Goal: Task Accomplishment & Management: Use online tool/utility

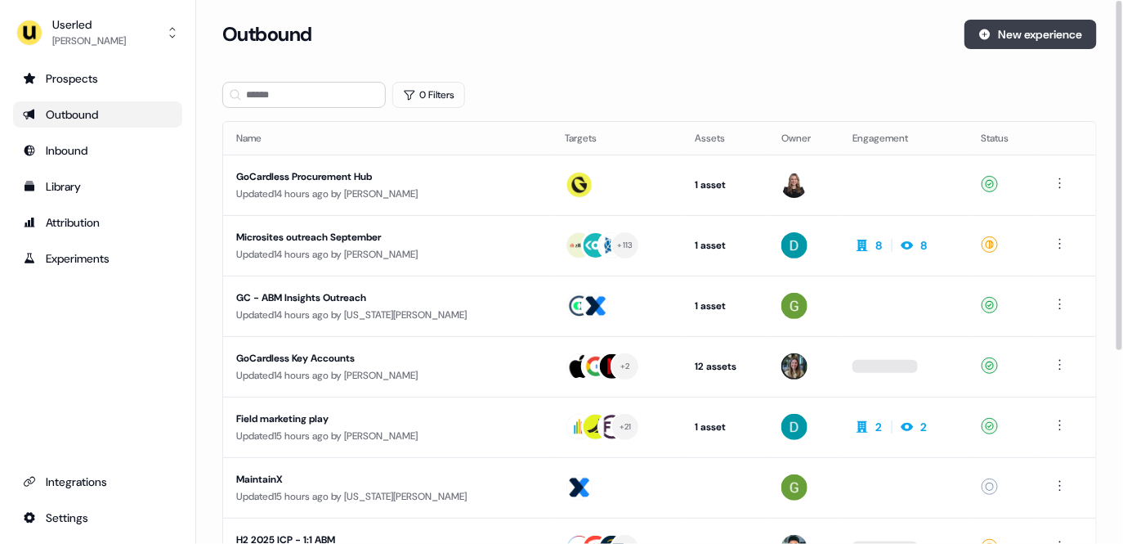
click at [998, 36] on button "New experience" at bounding box center [1031, 34] width 132 height 29
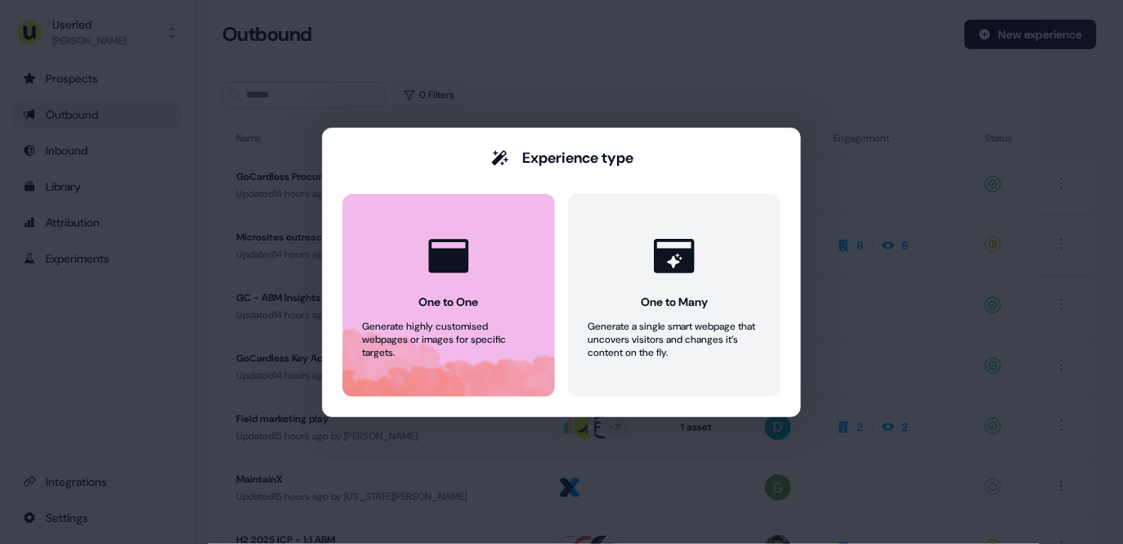
click at [464, 240] on icon at bounding box center [449, 256] width 40 height 34
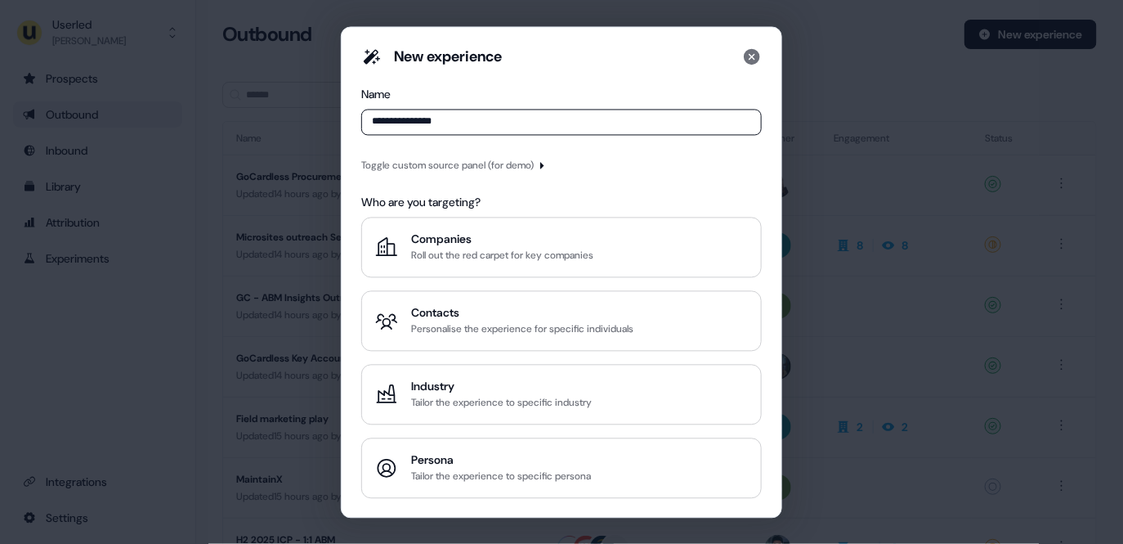
type input "**********"
click at [445, 167] on div "Toggle custom source panel (for demo)" at bounding box center [447, 165] width 172 height 16
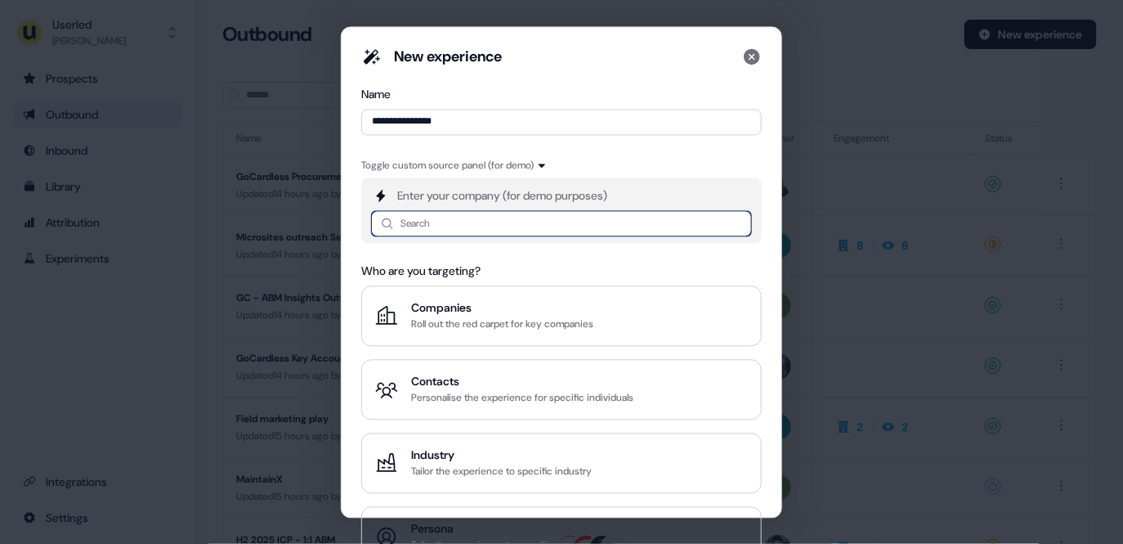
click at [437, 210] on input at bounding box center [561, 223] width 381 height 26
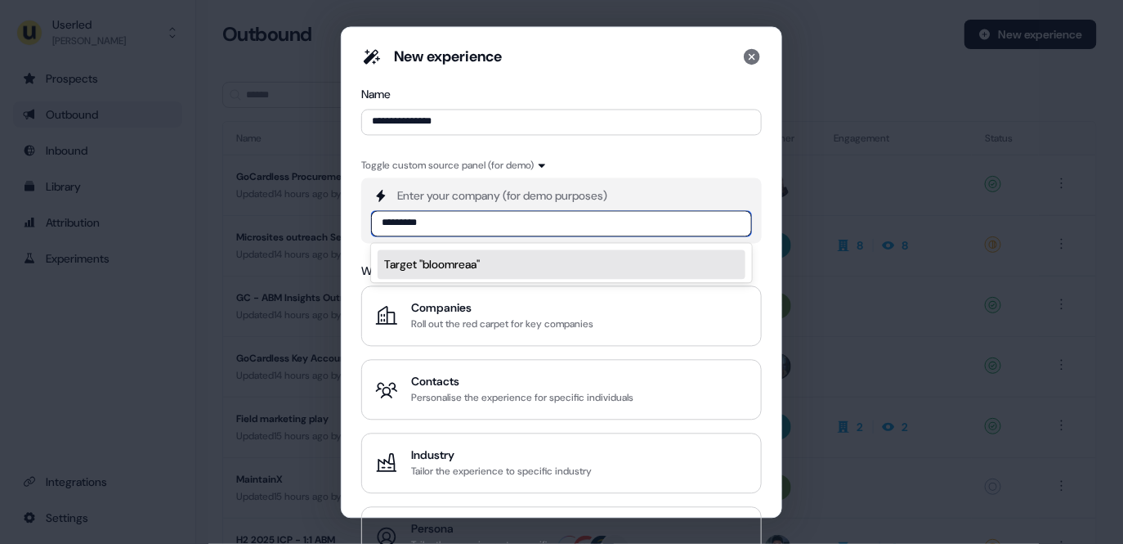
type input "********"
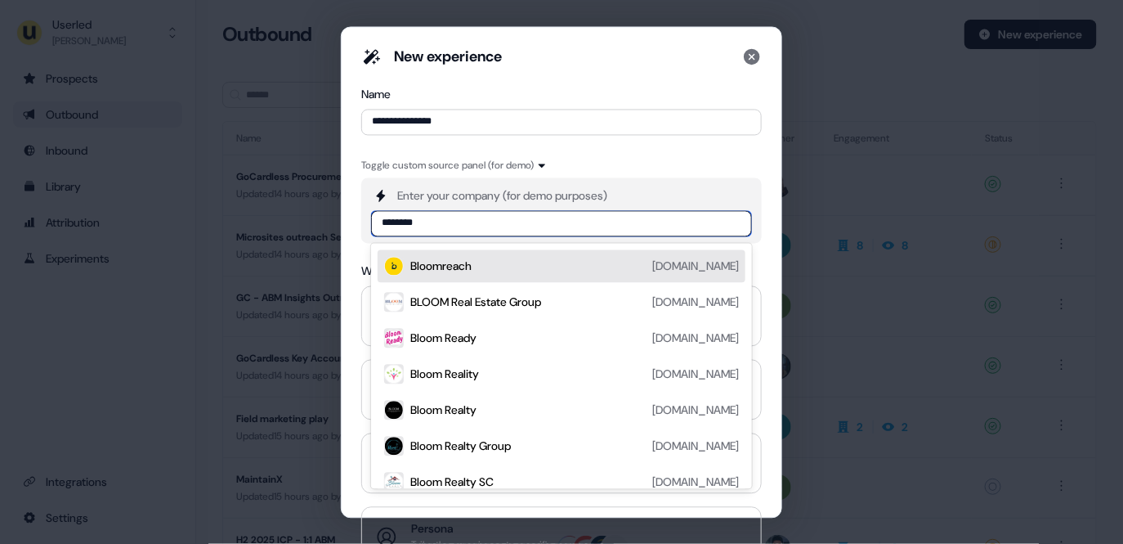
click at [432, 258] on div "Bloomreach" at bounding box center [440, 266] width 61 height 16
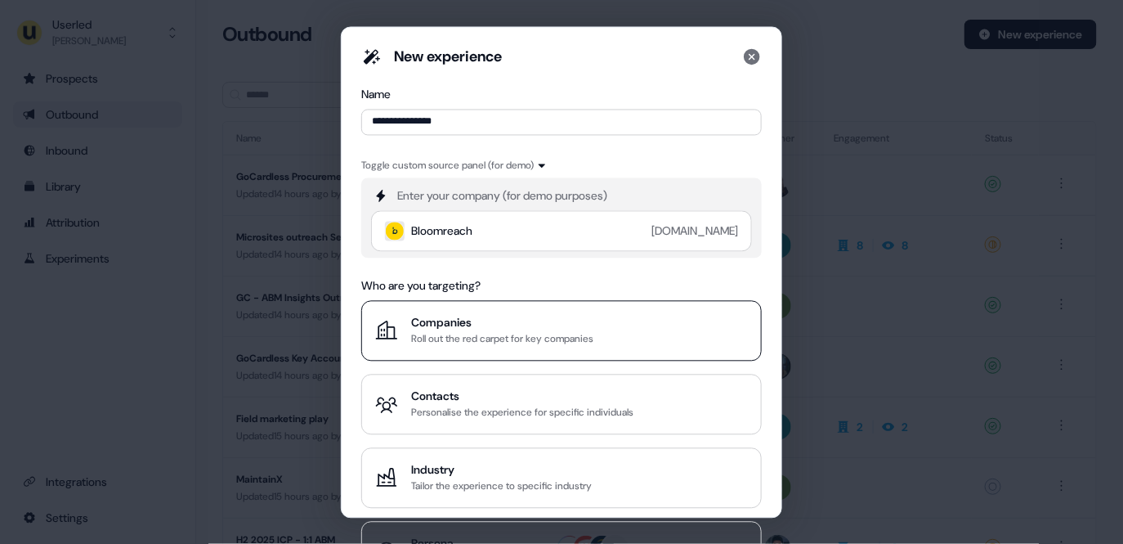
click at [477, 316] on div "Companies" at bounding box center [502, 322] width 182 height 16
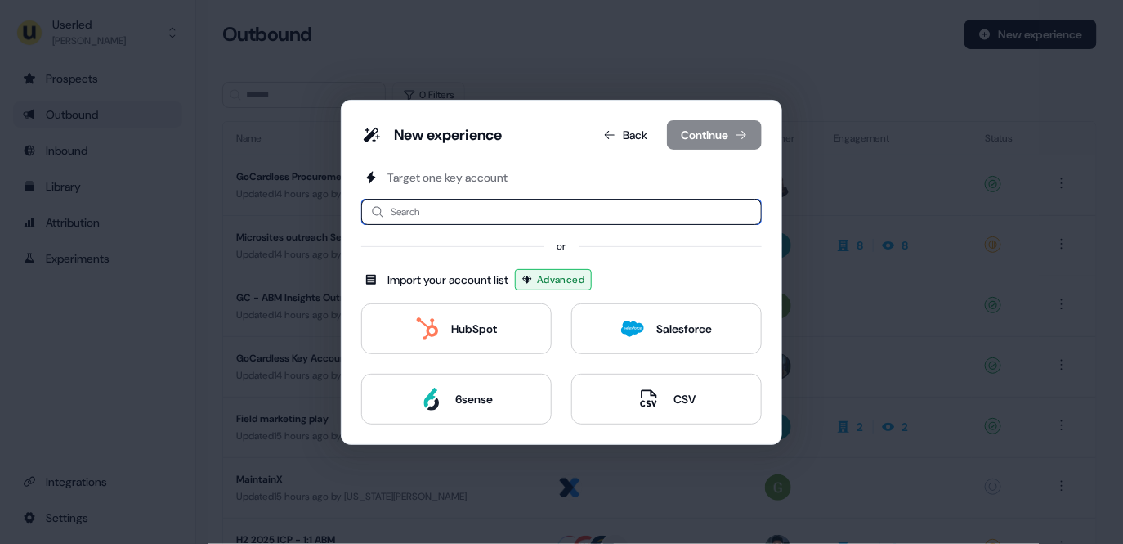
click at [556, 199] on input at bounding box center [561, 212] width 401 height 26
click at [626, 137] on button "Back" at bounding box center [625, 134] width 70 height 29
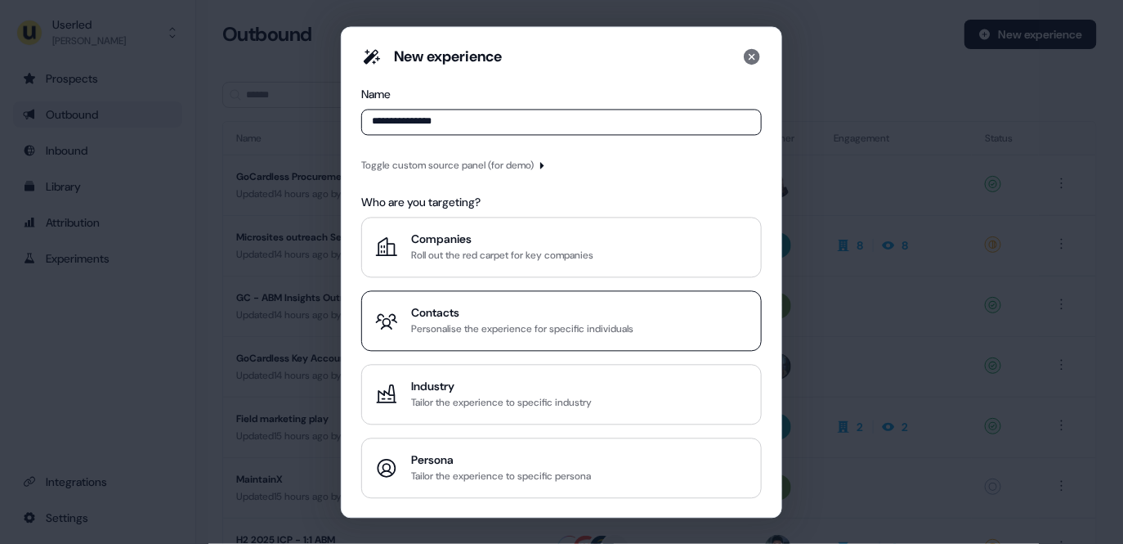
click at [498, 327] on div "Personalise the experience for specific individuals" at bounding box center [522, 328] width 222 height 16
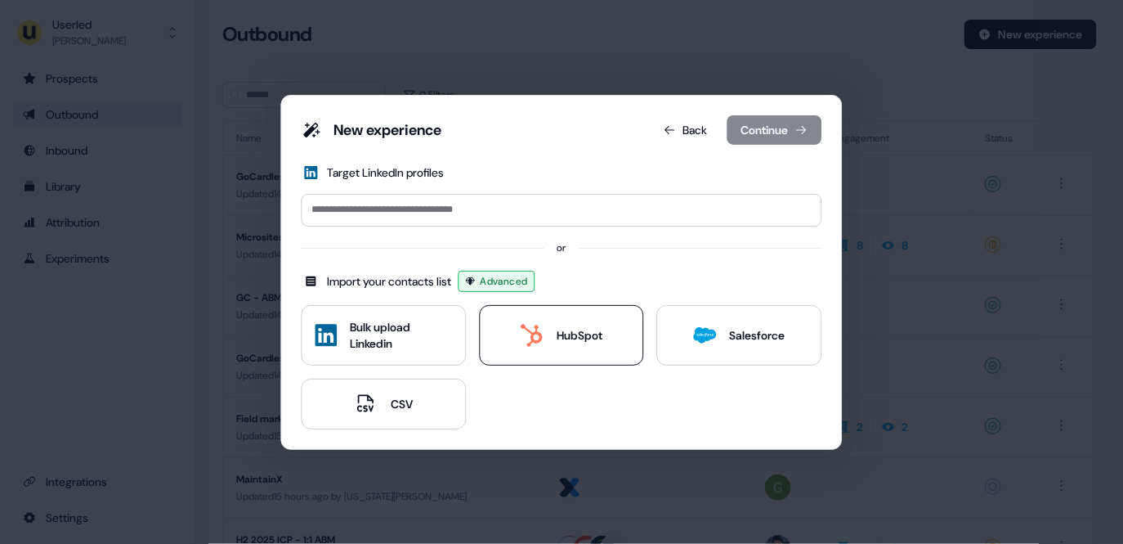
click at [554, 338] on div "HubSpot" at bounding box center [562, 335] width 82 height 23
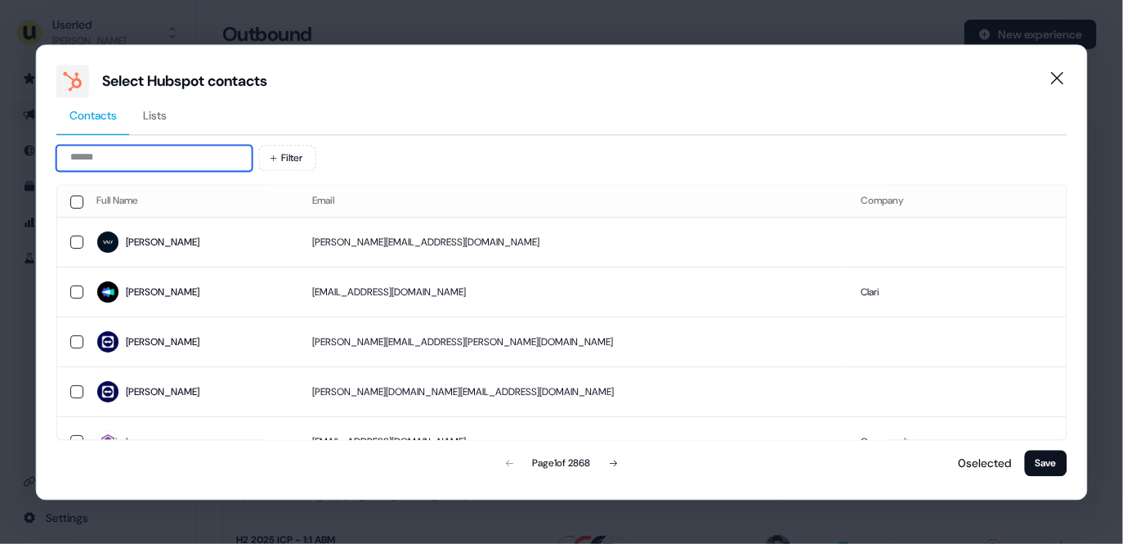
click at [150, 153] on input at bounding box center [154, 158] width 196 height 26
type input "*"
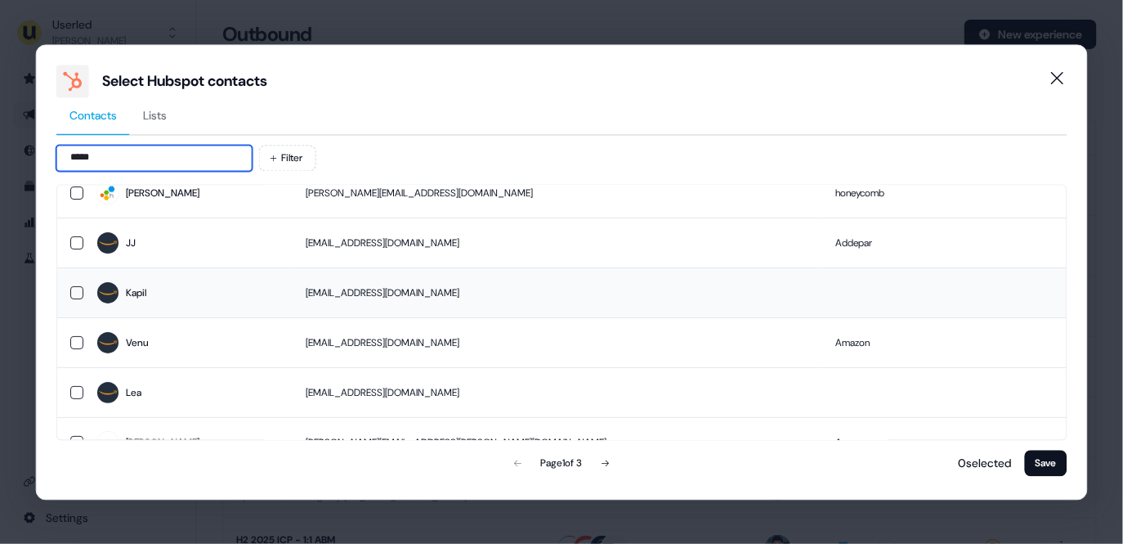
scroll to position [54, 0]
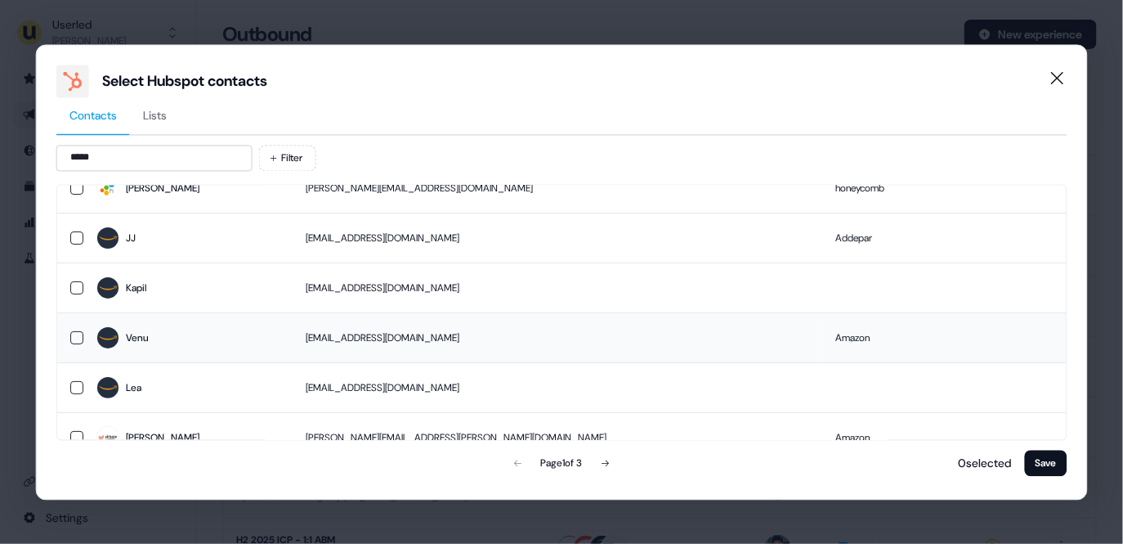
click at [176, 349] on td "Venu" at bounding box center [187, 338] width 209 height 50
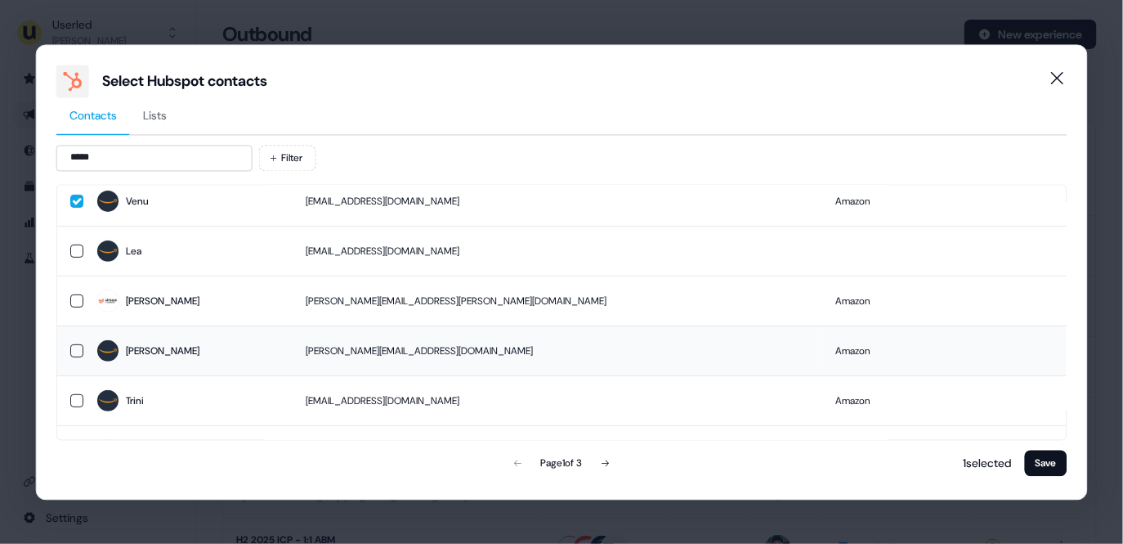
scroll to position [196, 0]
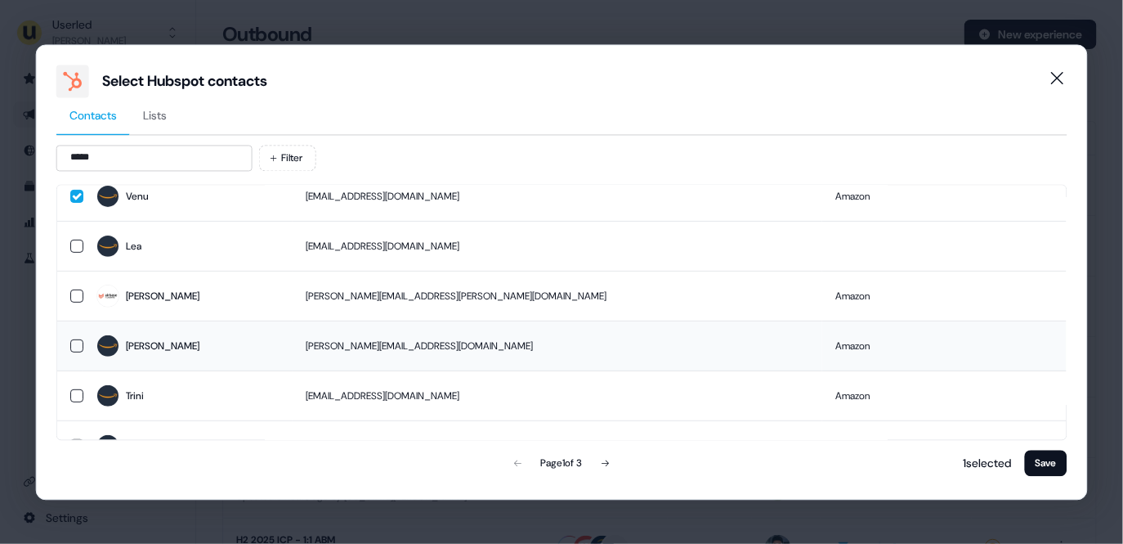
click at [261, 342] on span "[PERSON_NAME]" at bounding box center [187, 345] width 183 height 23
drag, startPoint x: 171, startPoint y: 161, endPoint x: 64, endPoint y: 155, distance: 107.2
click at [64, 155] on input "*****" at bounding box center [154, 158] width 196 height 26
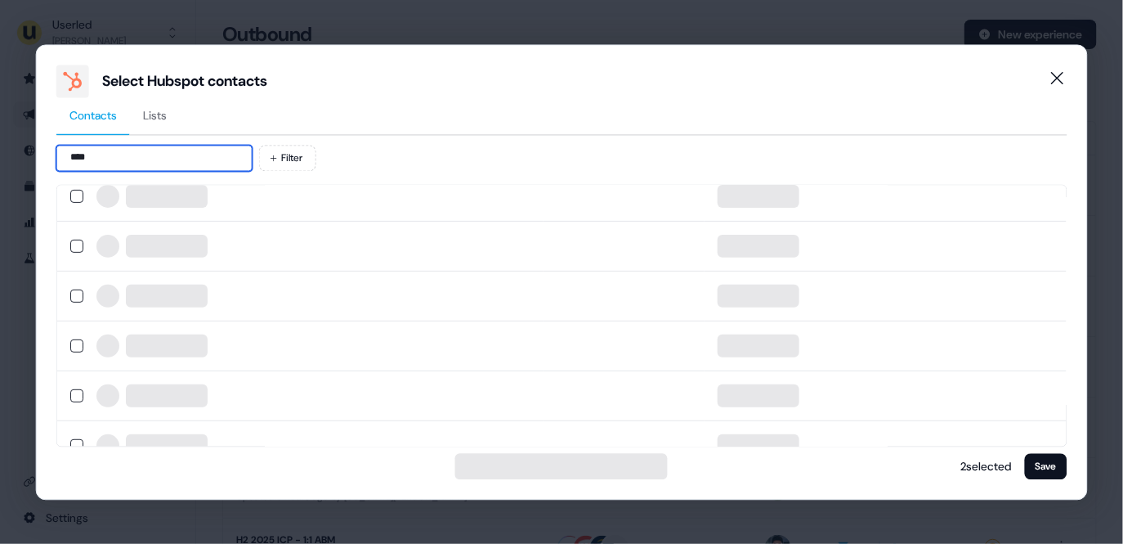
scroll to position [0, 0]
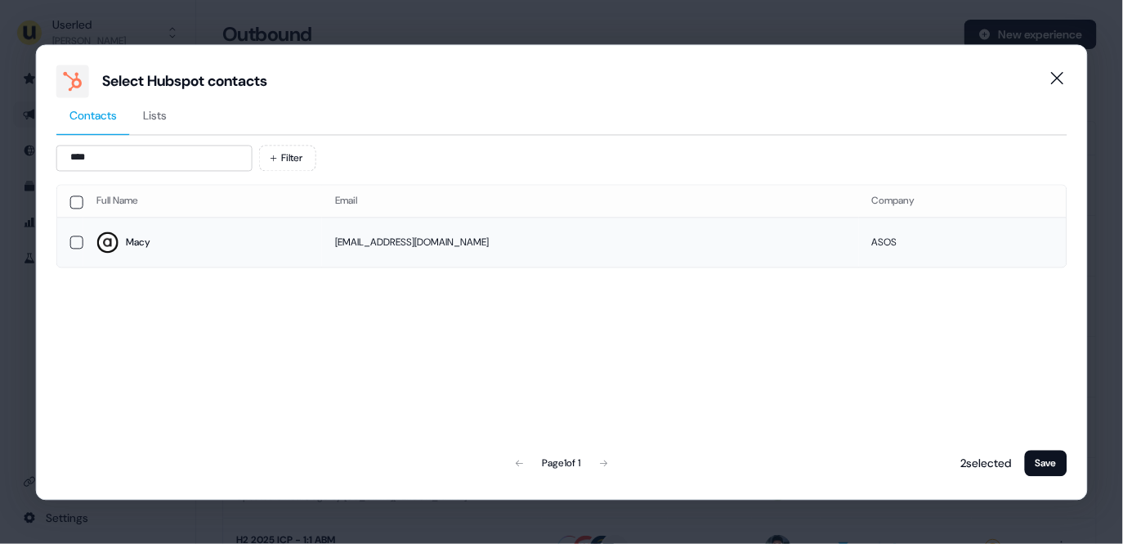
click at [110, 247] on img at bounding box center [107, 242] width 23 height 23
drag, startPoint x: 185, startPoint y: 151, endPoint x: 94, endPoint y: 155, distance: 90.8
click at [94, 155] on input "****" at bounding box center [154, 158] width 196 height 26
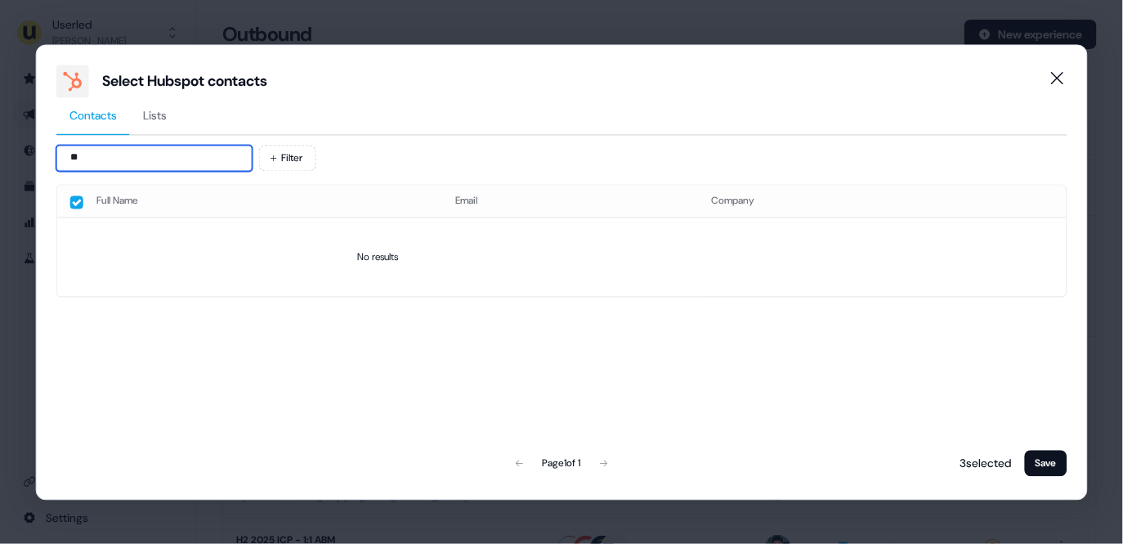
type input "*"
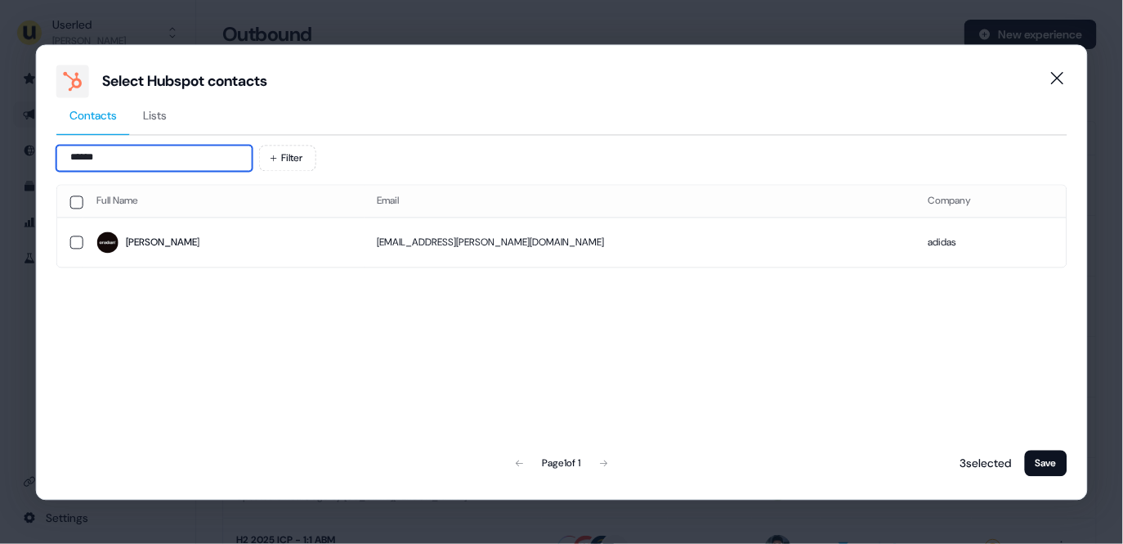
drag, startPoint x: 138, startPoint y: 156, endPoint x: 72, endPoint y: 156, distance: 66.2
click at [72, 156] on input "******" at bounding box center [154, 158] width 196 height 26
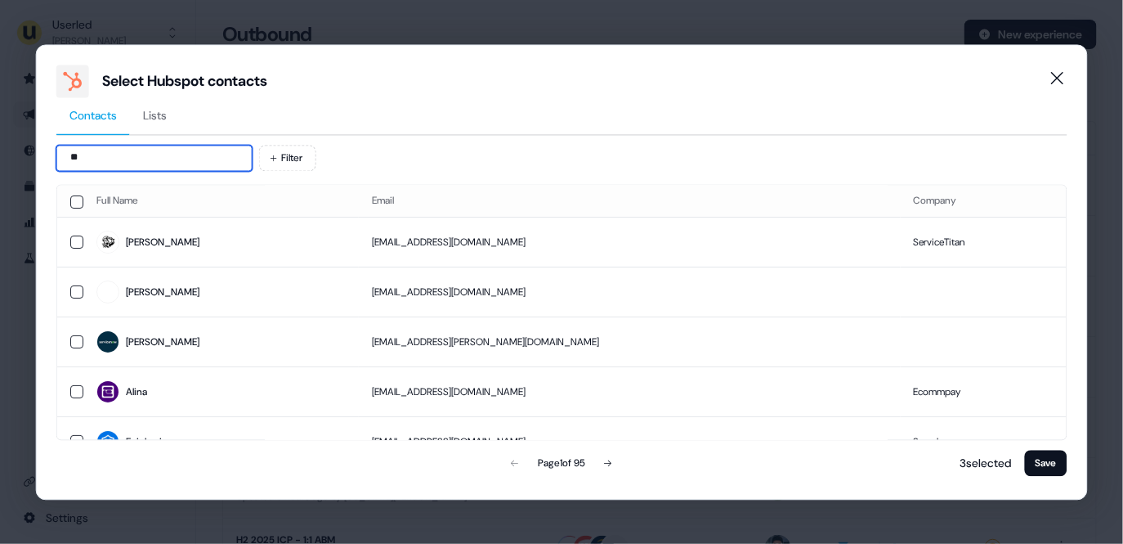
type input "*"
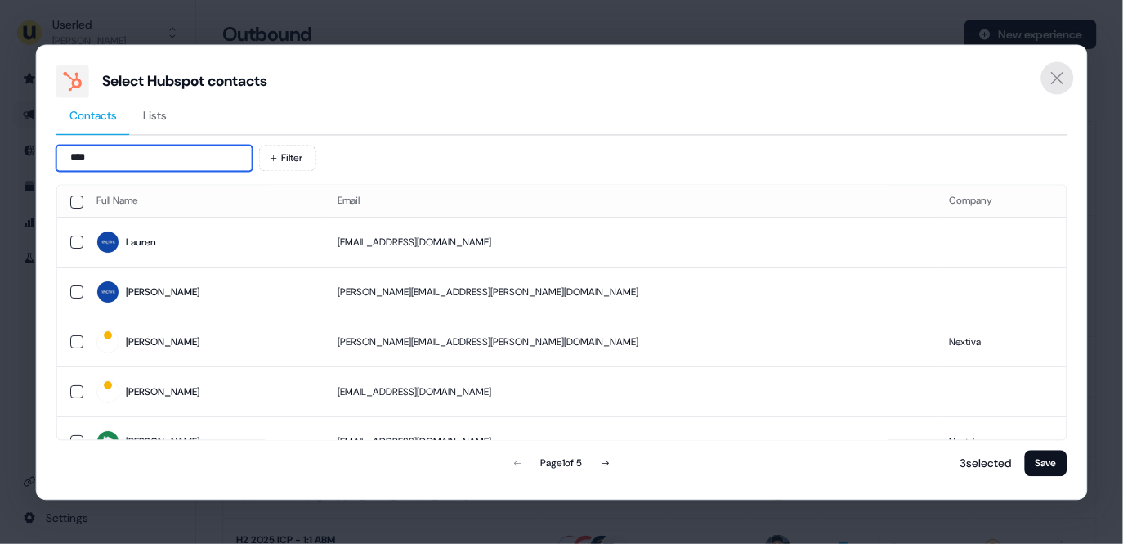
type input "****"
click at [1070, 69] on button "Close" at bounding box center [1057, 77] width 33 height 33
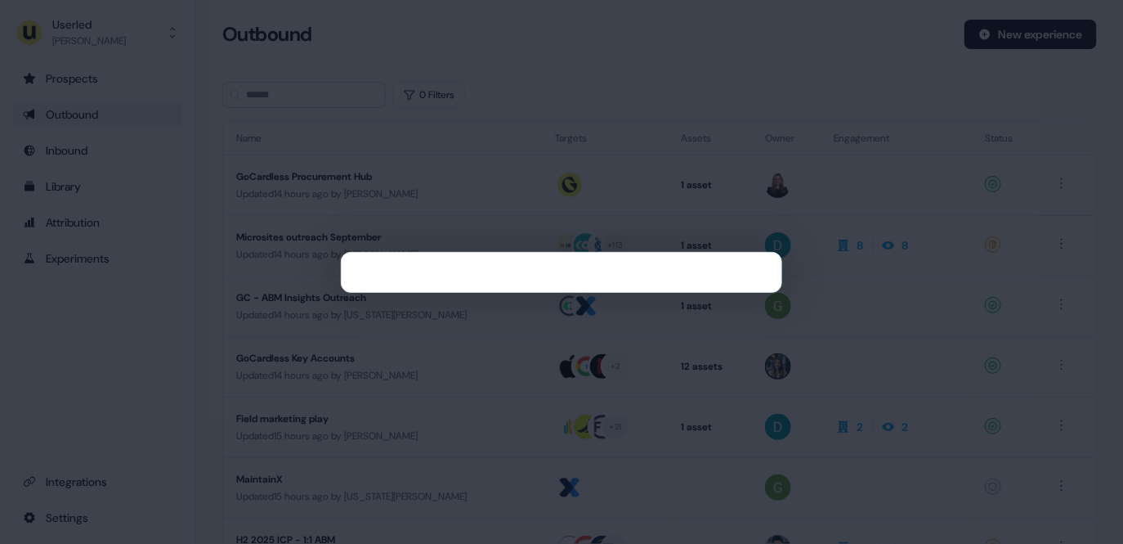
click at [530, 131] on div at bounding box center [561, 272] width 1123 height 544
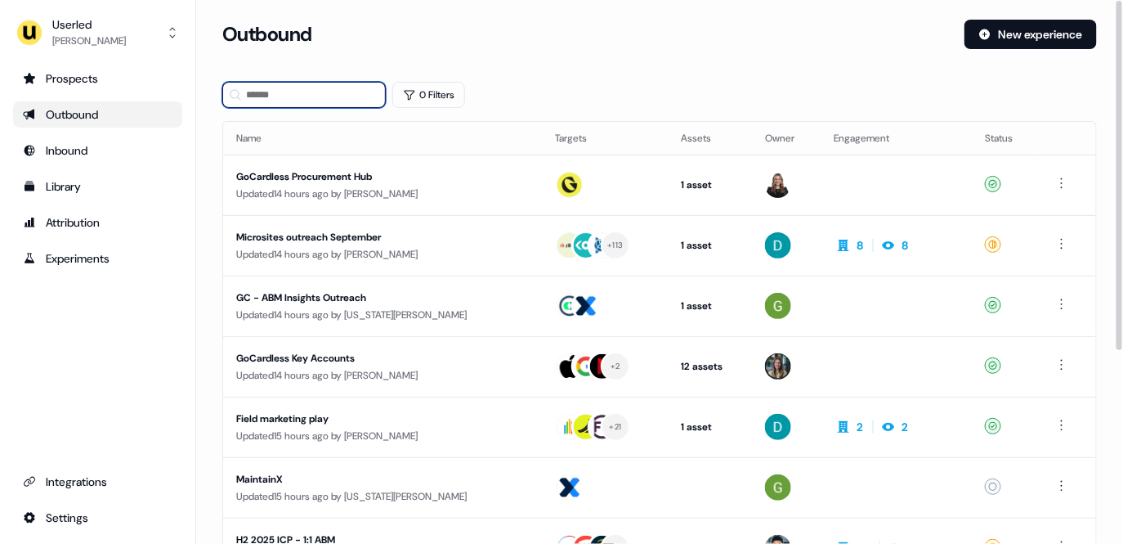
click at [352, 94] on input at bounding box center [304, 95] width 164 height 26
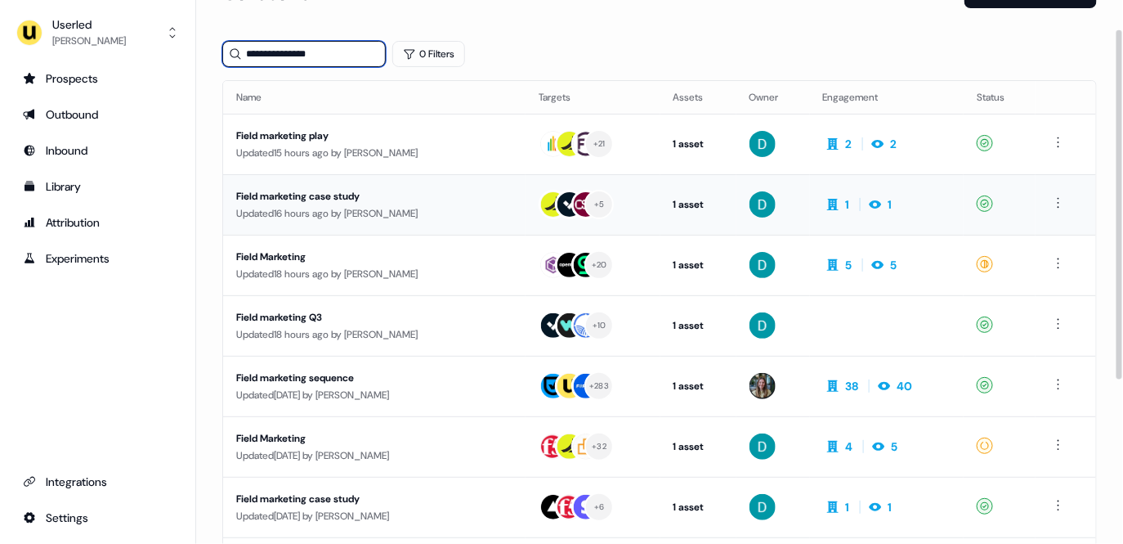
scroll to position [45, 0]
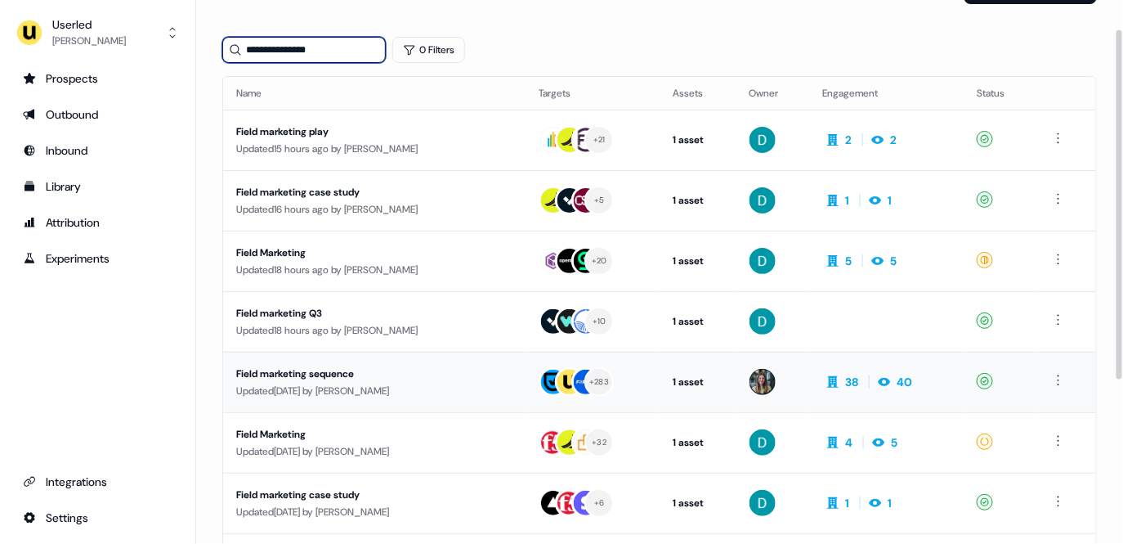
type input "**********"
click at [326, 374] on div "Field marketing sequence" at bounding box center [374, 373] width 276 height 16
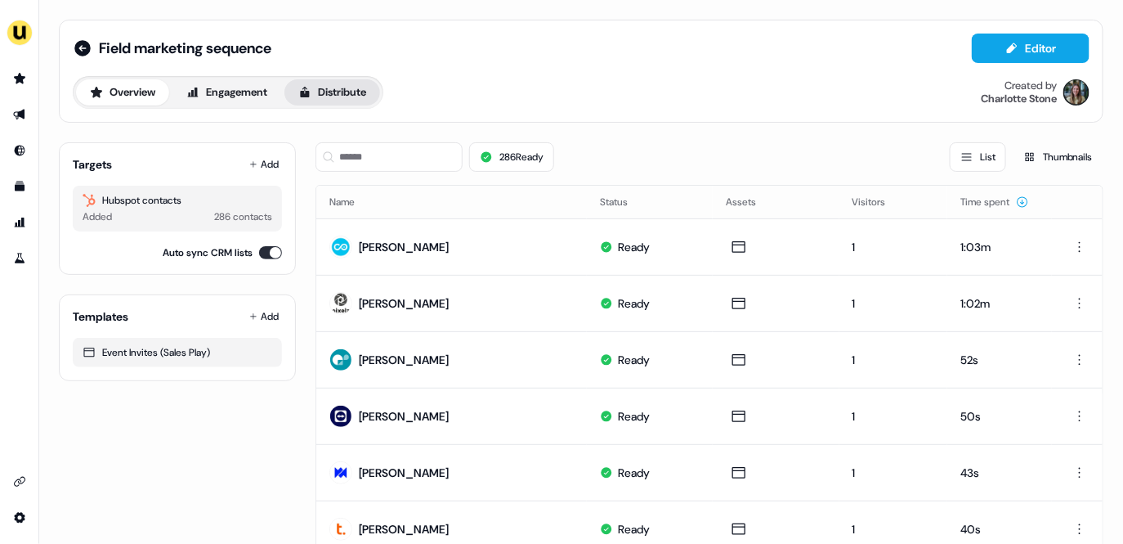
click at [356, 99] on button "Distribute" at bounding box center [332, 92] width 96 height 26
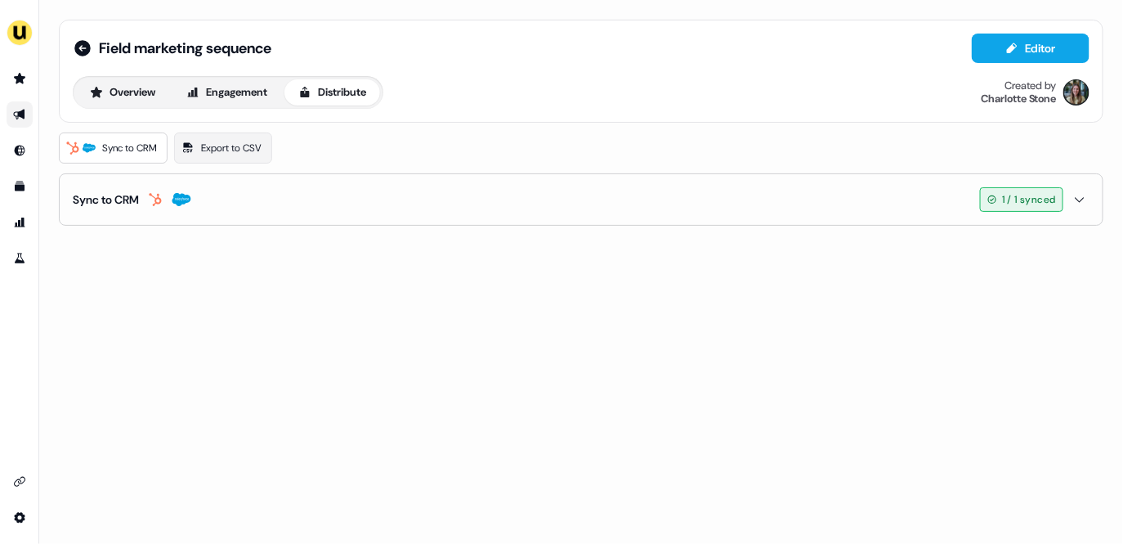
click at [316, 199] on button "Sync to CRM 1 / 1 synced" at bounding box center [581, 199] width 1017 height 51
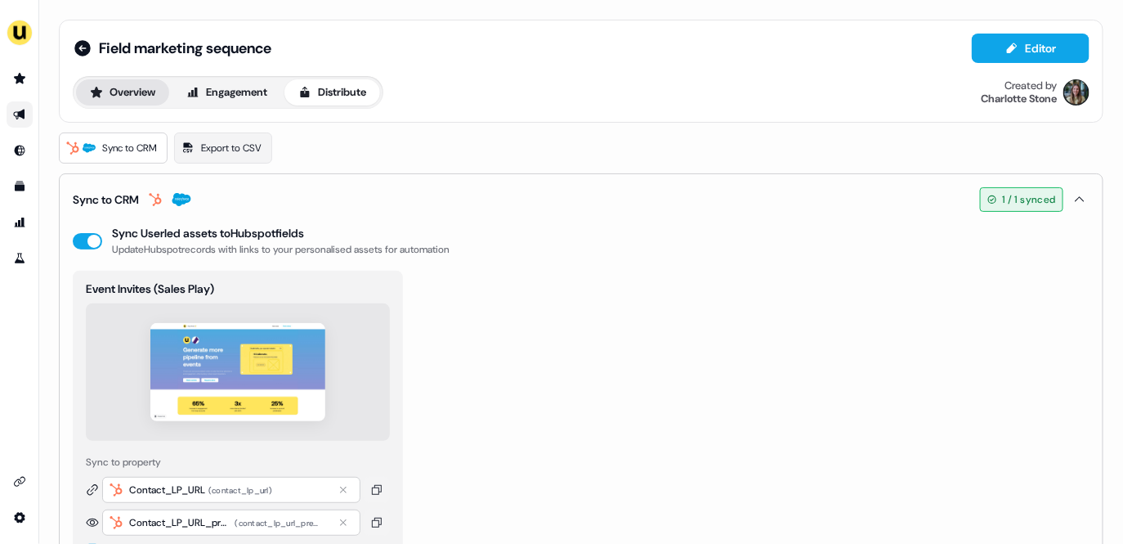
click at [123, 87] on button "Overview" at bounding box center [122, 92] width 93 height 26
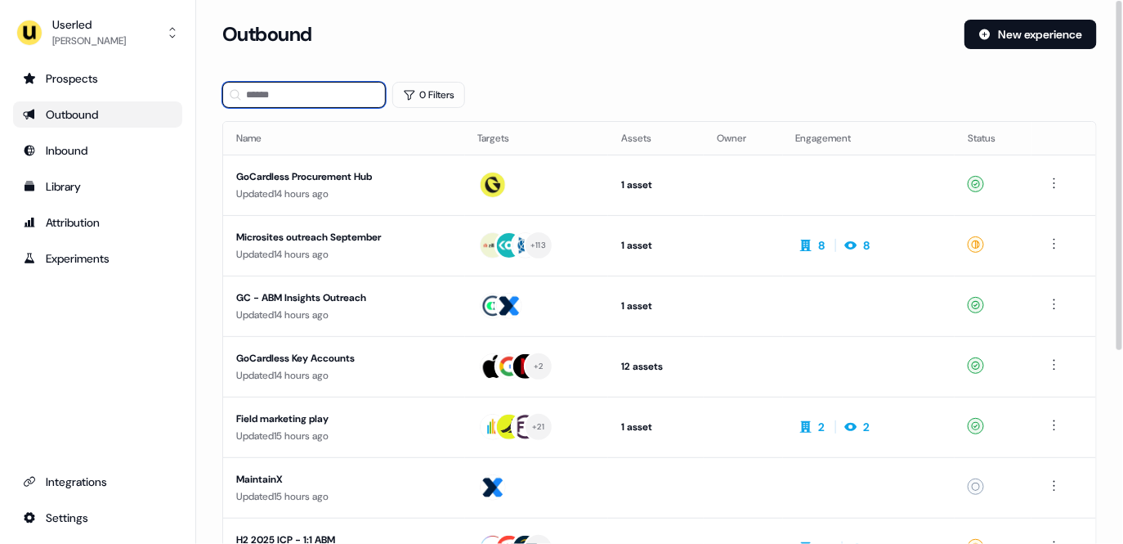
click at [289, 96] on input at bounding box center [304, 95] width 164 height 26
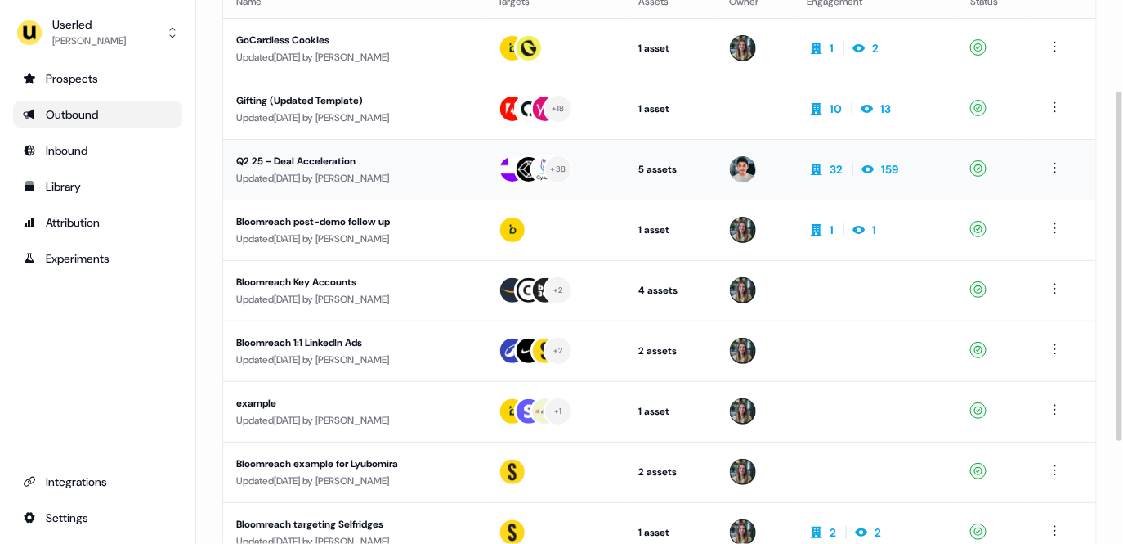
scroll to position [144, 0]
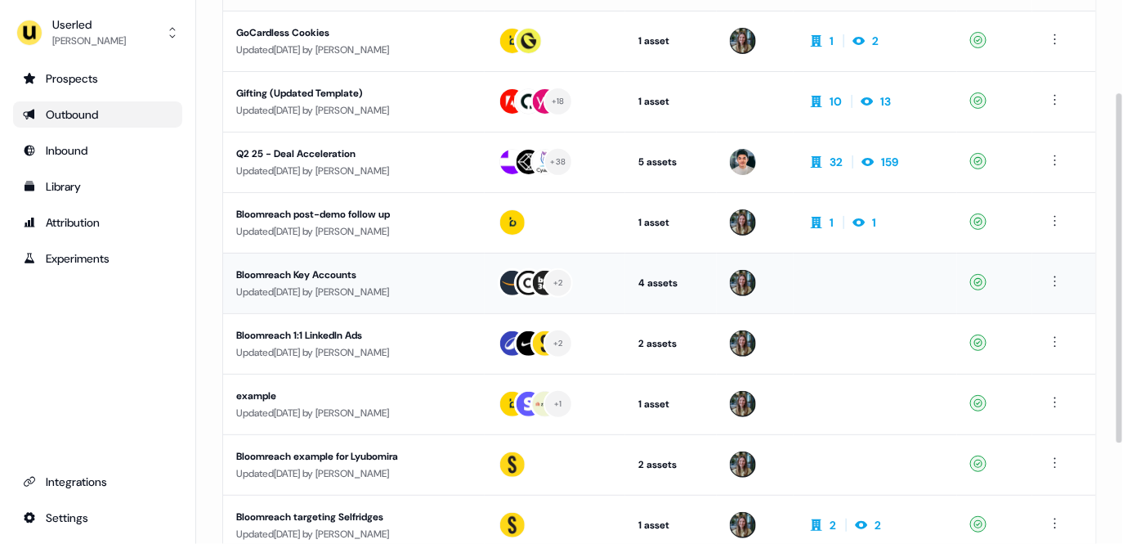
type input "**********"
click at [381, 294] on div "Updated 9 days ago by Charlotte Stone" at bounding box center [353, 292] width 235 height 16
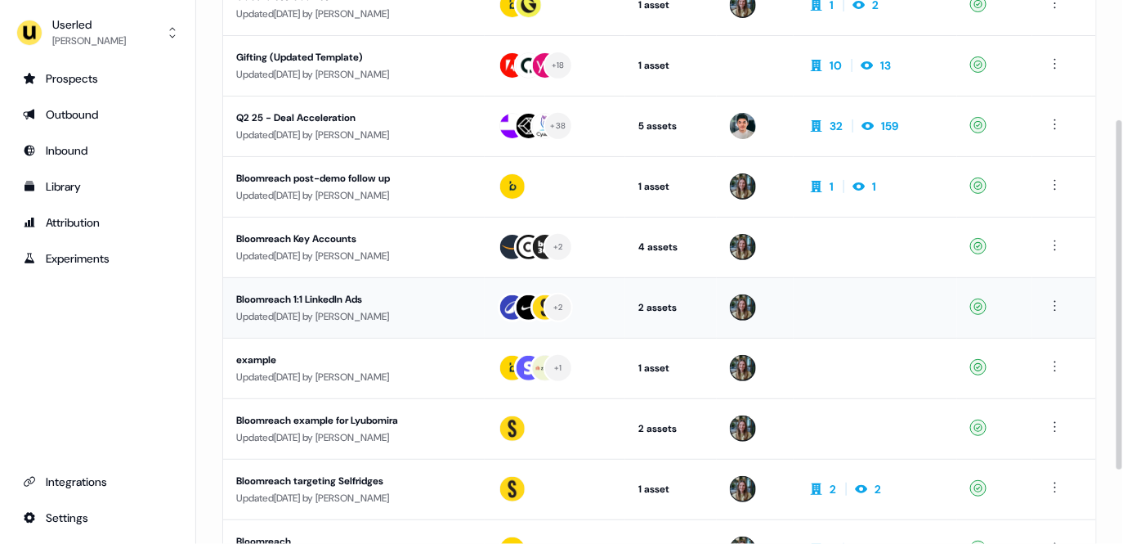
scroll to position [186, 0]
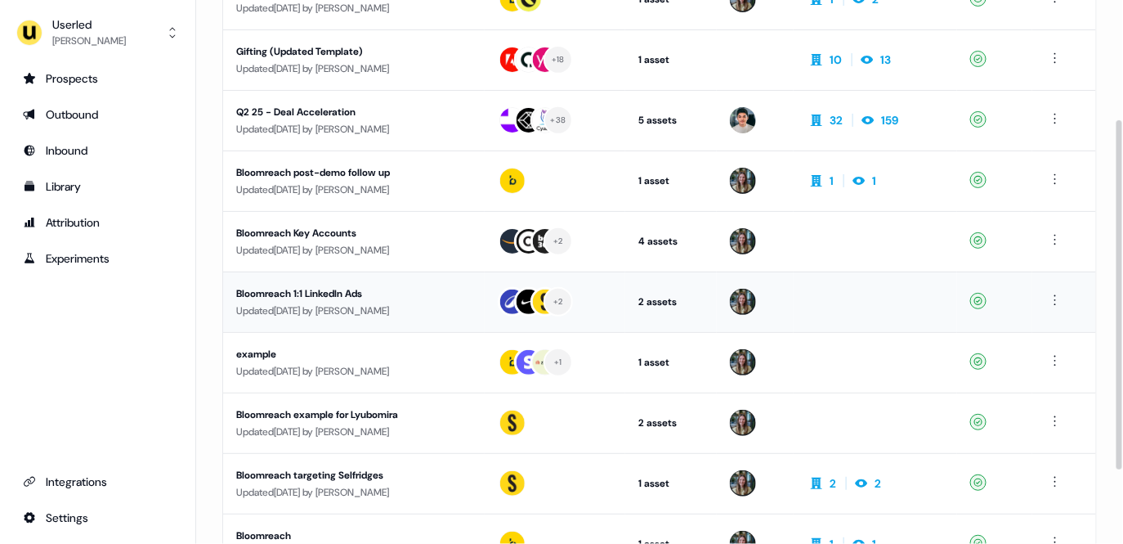
click at [293, 304] on div "Updated 10 days ago by Charlotte Stone" at bounding box center [353, 310] width 235 height 16
